Goal: Check status

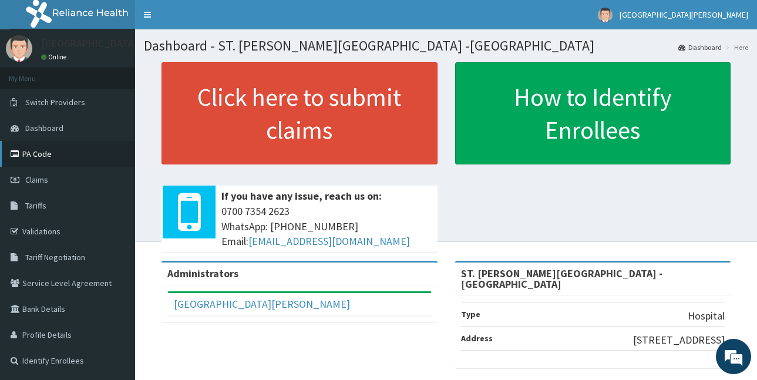
click at [45, 152] on link "PA Code" at bounding box center [67, 154] width 135 height 26
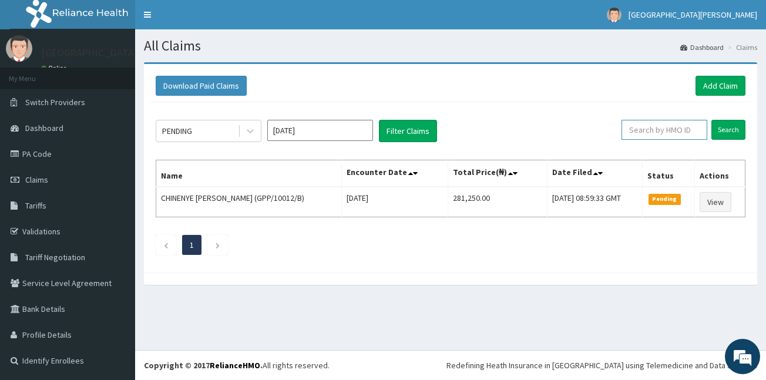
click at [641, 128] on input "text" at bounding box center [665, 130] width 86 height 20
paste input "GPP/10012/B"
type input "GPP/10012/B"
click at [726, 126] on input "Search" at bounding box center [728, 130] width 34 height 20
